Goal: Complete application form

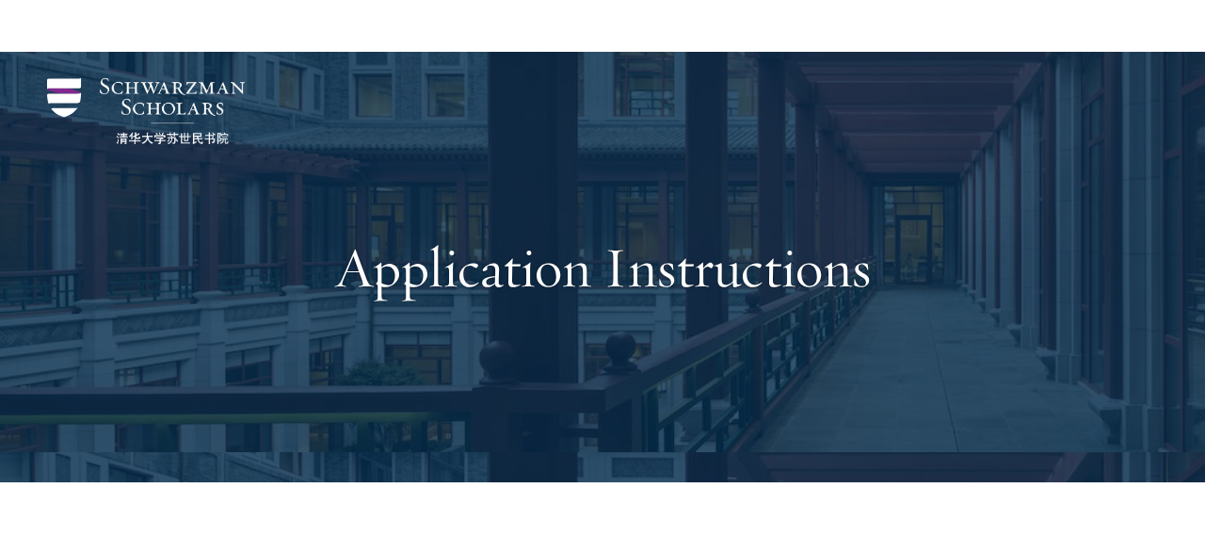
scroll to position [1985, 0]
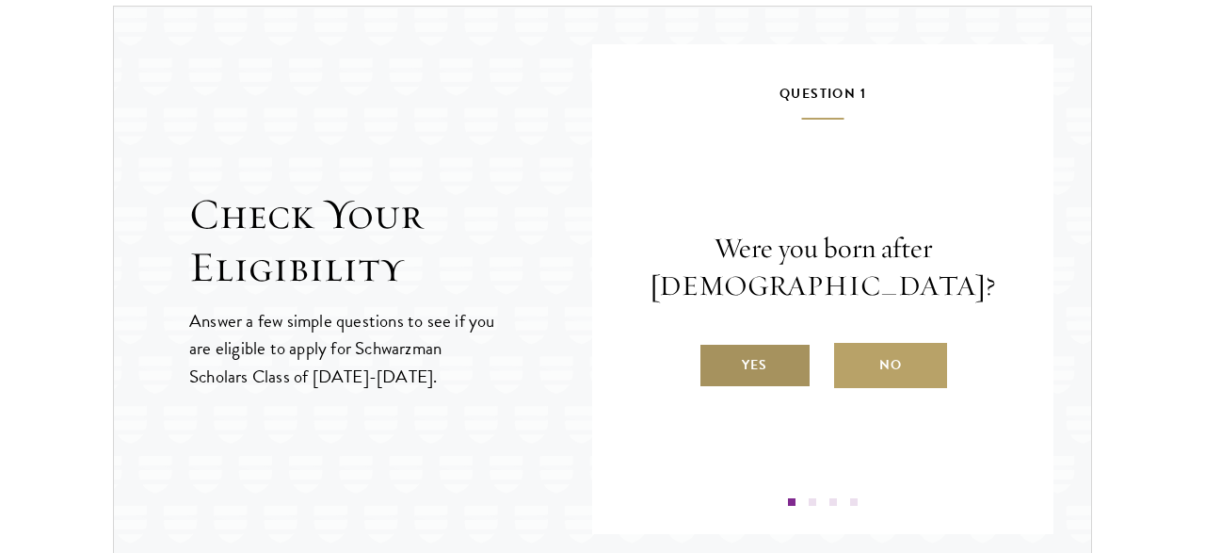
click at [754, 361] on label "Yes" at bounding box center [755, 365] width 113 height 45
click at [716, 361] on input "Yes" at bounding box center [707, 353] width 17 height 17
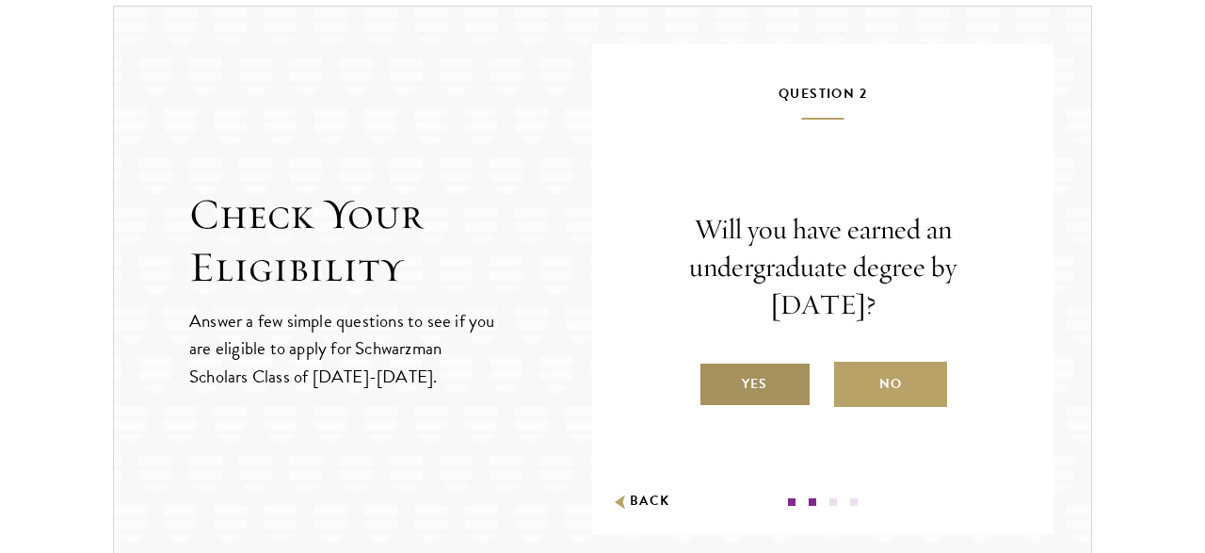
click at [781, 378] on label "Yes" at bounding box center [755, 384] width 113 height 45
click at [716, 378] on input "Yes" at bounding box center [707, 371] width 17 height 17
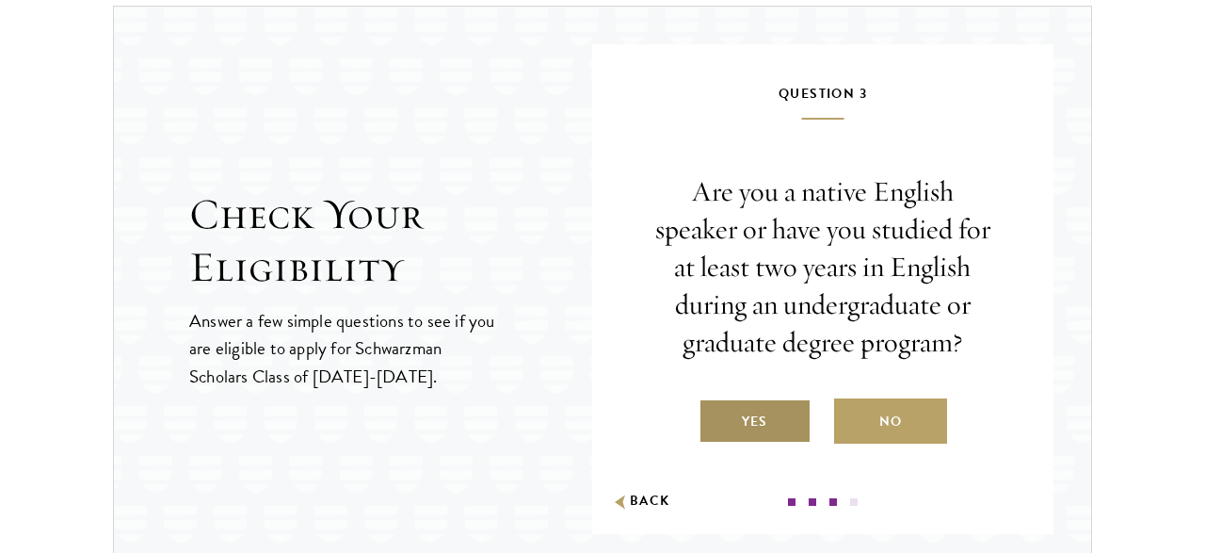
click at [748, 431] on label "Yes" at bounding box center [755, 420] width 113 height 45
click at [716, 418] on input "Yes" at bounding box center [707, 409] width 17 height 17
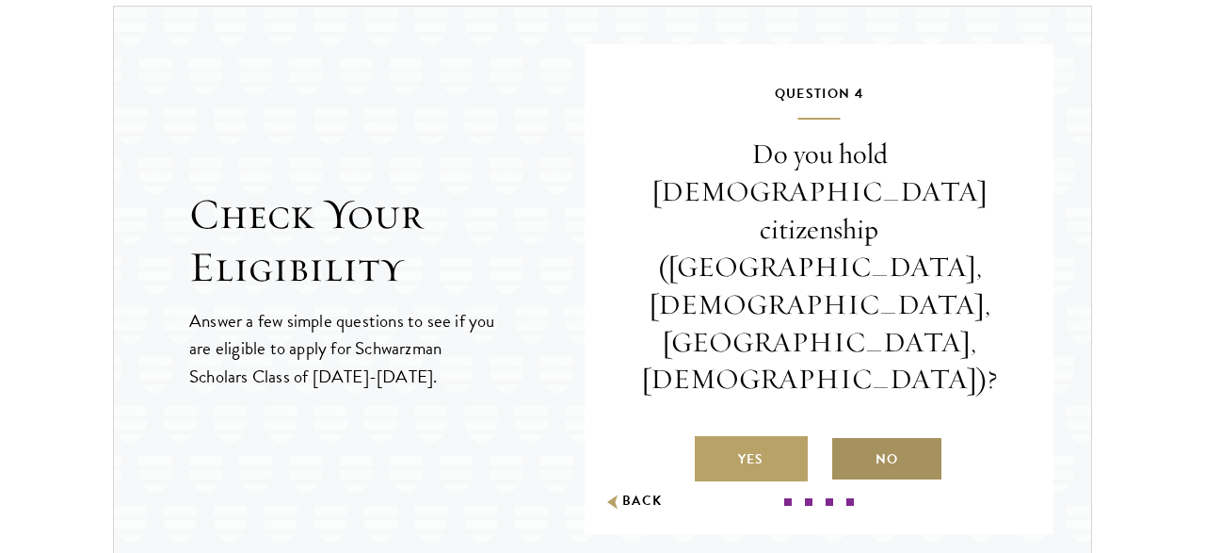
click at [902, 436] on label "No" at bounding box center [886, 458] width 113 height 45
click at [847, 439] on input "No" at bounding box center [838, 447] width 17 height 17
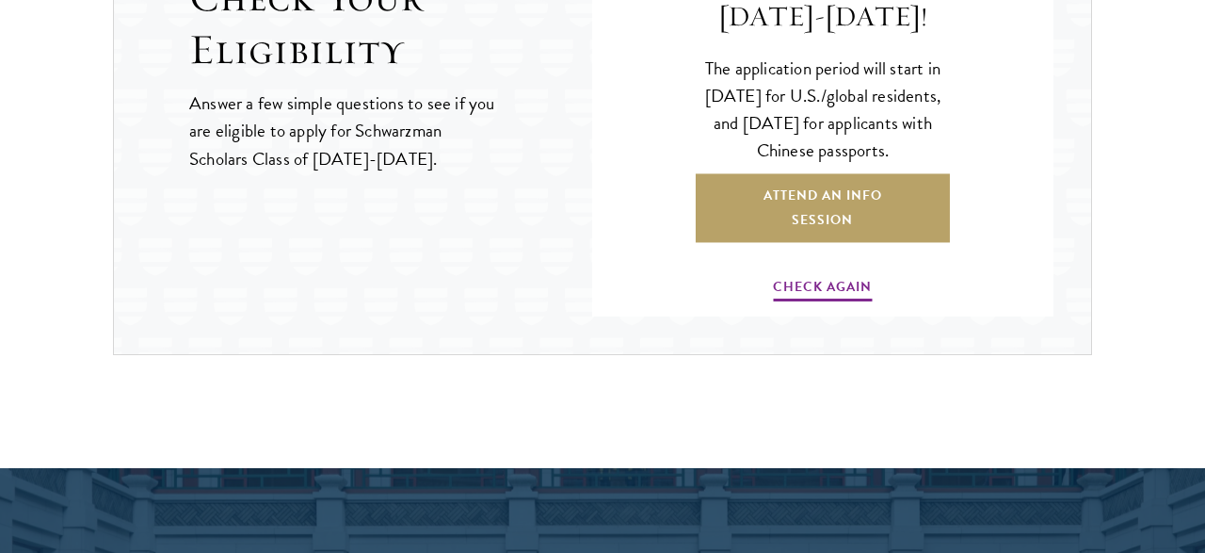
scroll to position [2204, 0]
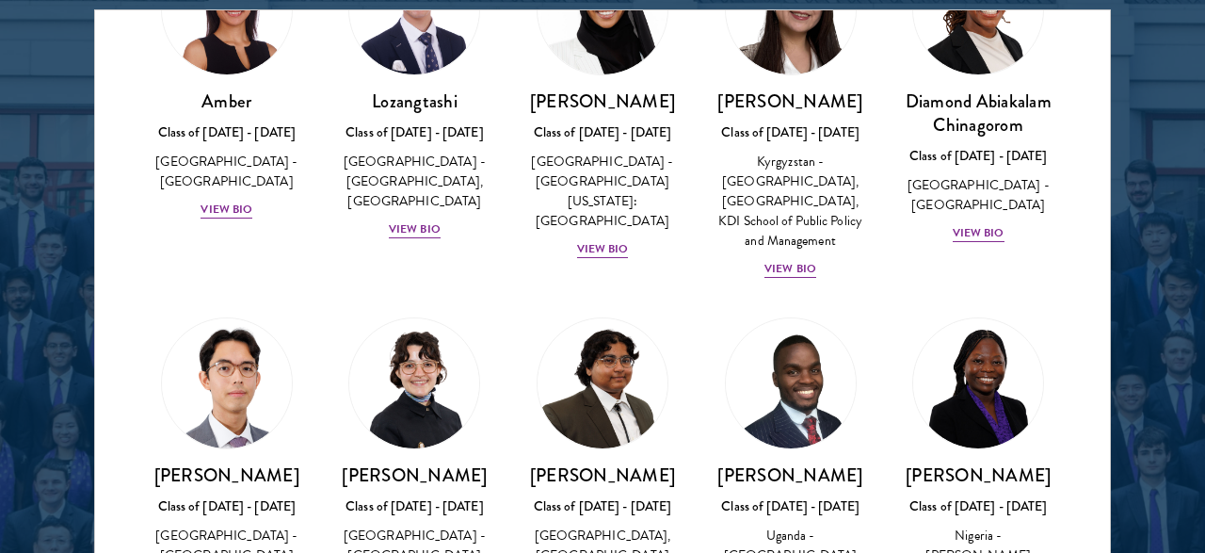
scroll to position [2454, 0]
